Goal: Task Accomplishment & Management: Complete application form

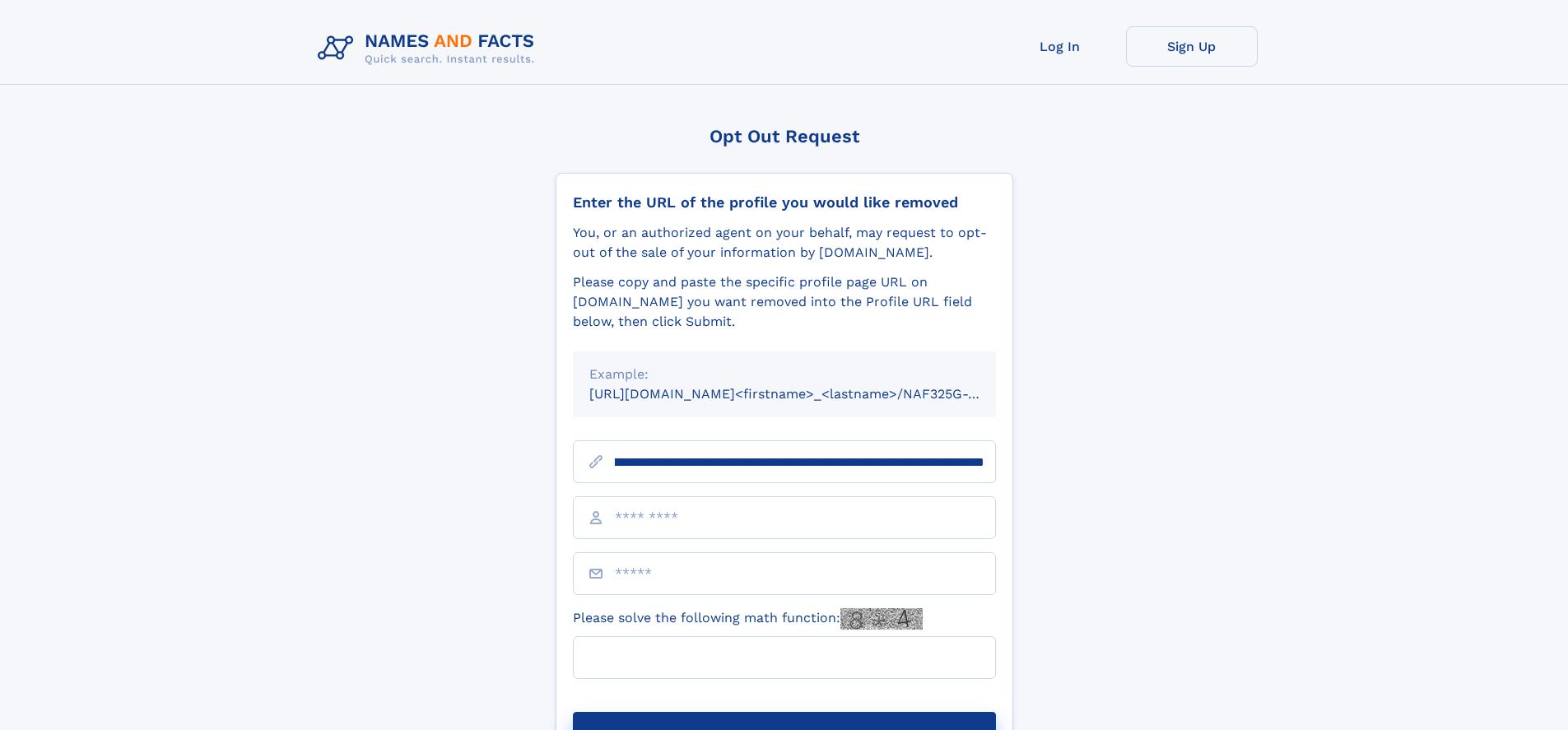
scroll to position [0, 184]
type input "**********"
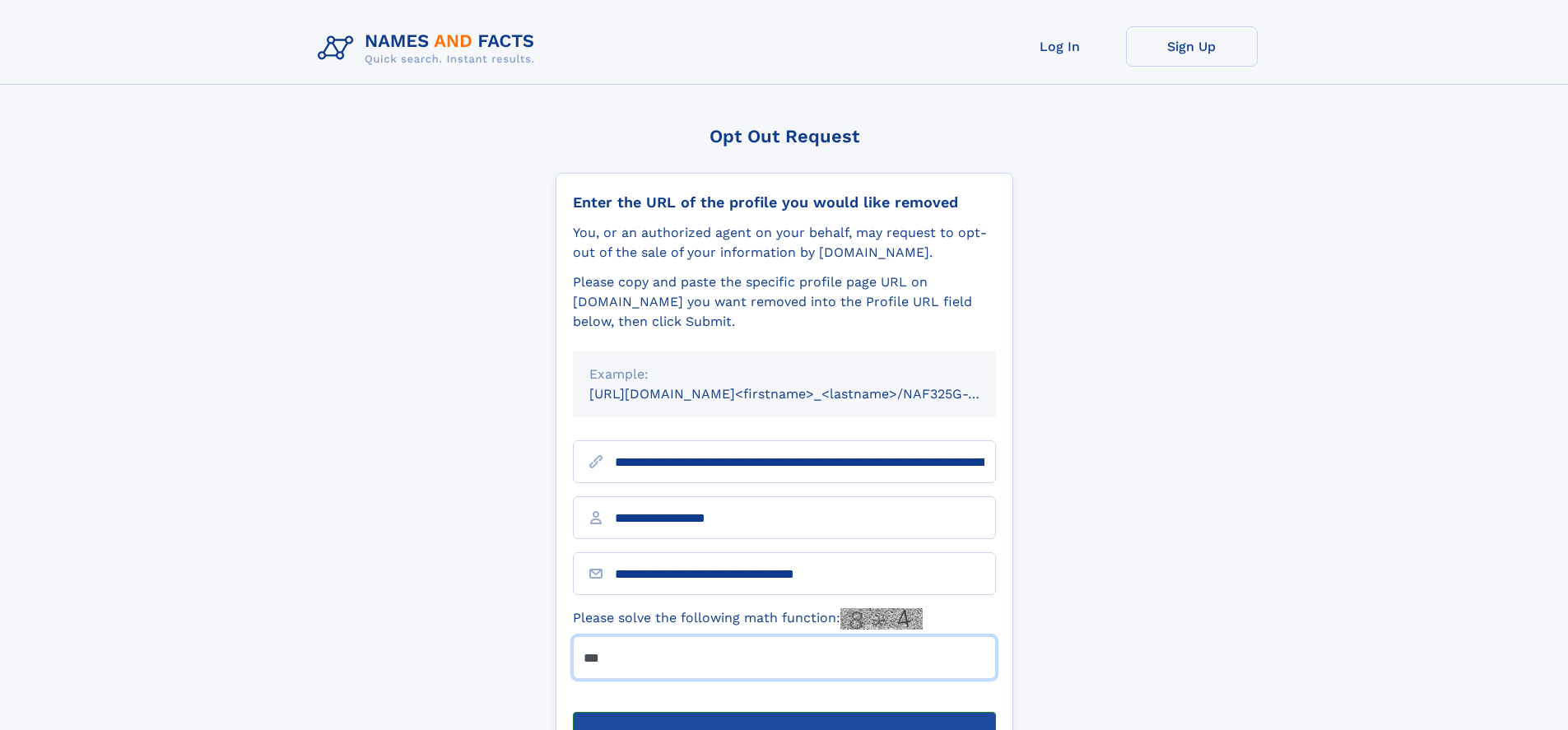
type input "***"
click at [784, 712] on button "Submit Opt Out Request" at bounding box center [784, 739] width 423 height 53
